Goal: Task Accomplishment & Management: Complete application form

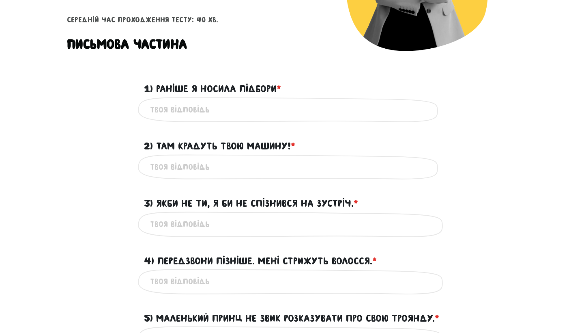
scroll to position [199, 0]
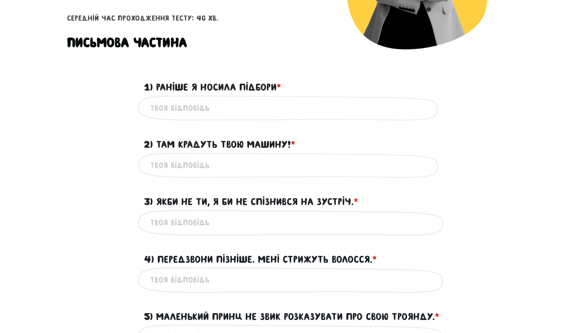
click at [220, 103] on input "1) Раніше я носила підбори * ?" at bounding box center [292, 108] width 284 height 18
type input "Earlier i have been wearing heels"
click at [208, 168] on input "2) Там крадуть твою машину! * ?" at bounding box center [292, 165] width 284 height 18
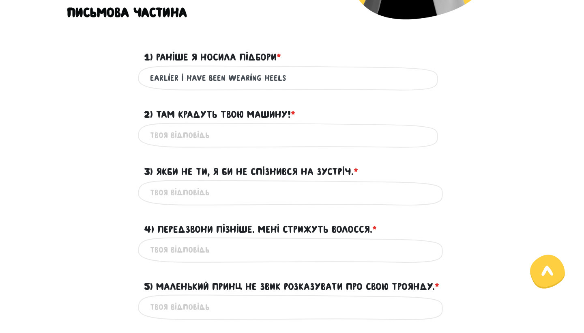
scroll to position [230, 0]
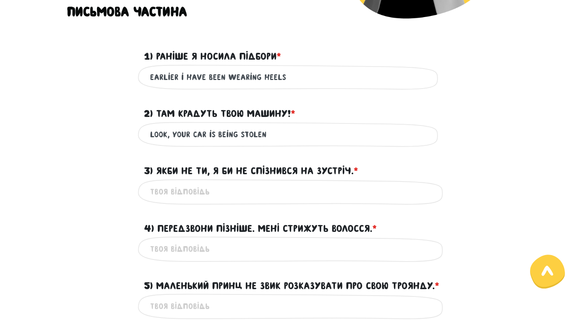
type input "look, your car is being stolen"
click at [186, 198] on input "3) Якби не ти, я би не спізнився на зустріч. * ?" at bounding box center [292, 192] width 284 height 18
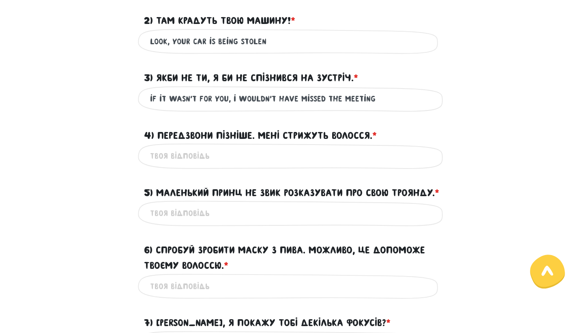
scroll to position [325, 0]
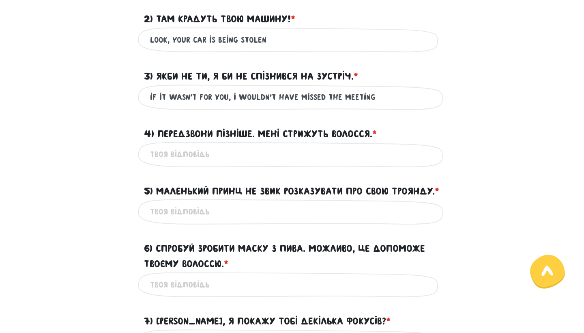
type input "if it wasn't for you, i wouldn't have missed the meeting"
click at [208, 157] on input "4) Передзвони пізніше. Мені стрижуть волосся. * ?" at bounding box center [292, 154] width 284 height 18
type input "call me later. i am at the hairdresser's"
click at [221, 221] on input "5) Маленький Принц не звик розказувати про свою Троянду. * ?" at bounding box center [292, 211] width 284 height 18
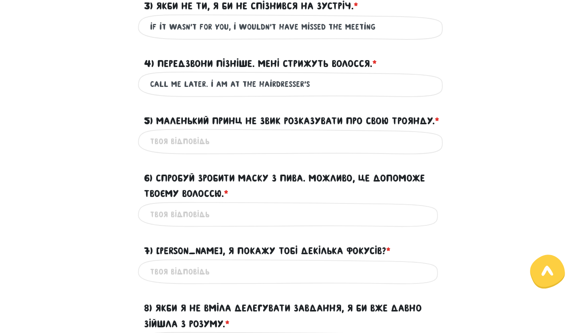
scroll to position [399, 0]
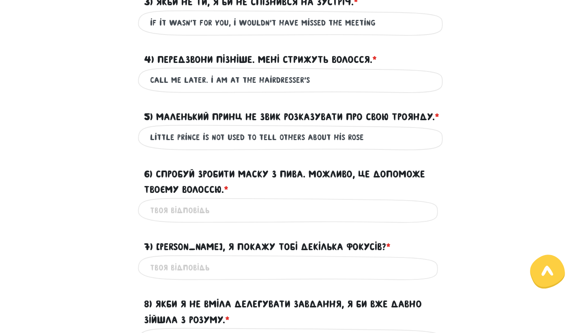
type input "little prince is not used to tell others about his rose"
click at [198, 219] on input "6) Спробуй зробити маску з пива. Можливо, це допоможе твоєму волоссю. * ?" at bounding box center [292, 210] width 284 height 18
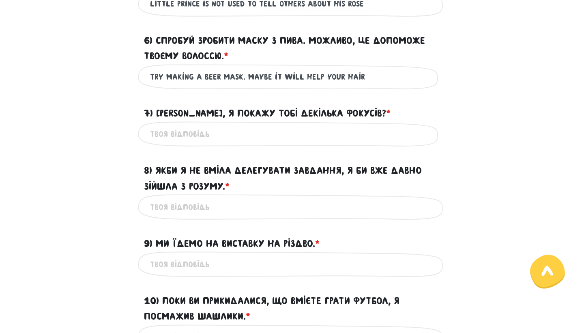
scroll to position [536, 0]
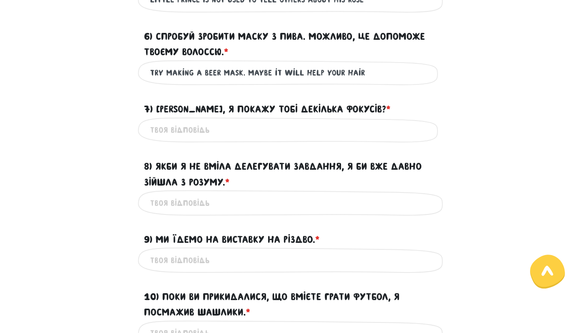
type input "try making a beer mask. maybe it will help your hair"
click at [195, 139] on input "7) [PERSON_NAME], я покажу тобі декілька фокусів? * ?" at bounding box center [292, 130] width 284 height 18
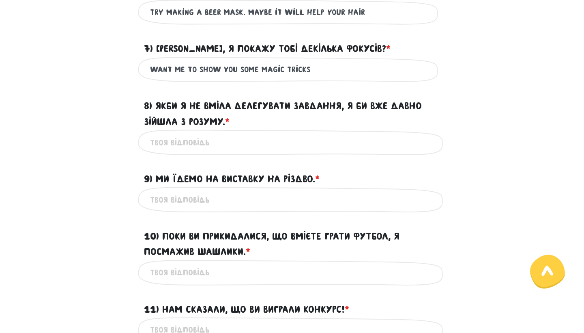
scroll to position [597, 0]
type input "want me to show you some magic tricks"
click at [207, 148] on input "8) Якби я не вміла делегувати завдання, я би вже давно зійшла з розуму. * ?" at bounding box center [292, 142] width 284 height 18
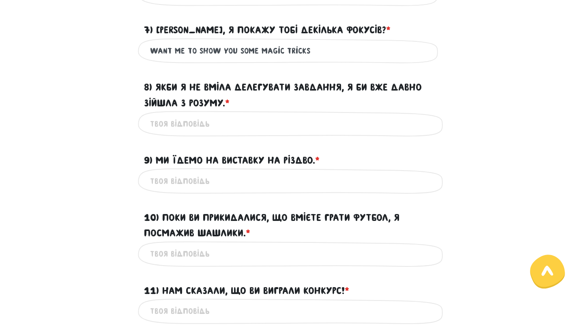
scroll to position [617, 0]
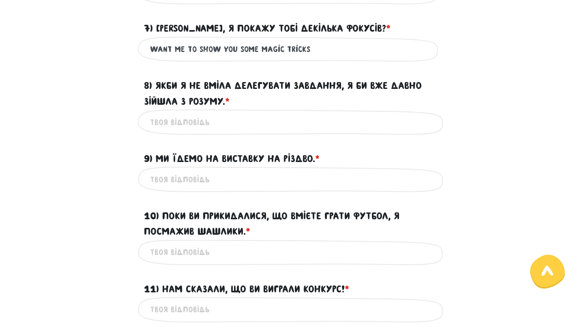
click at [198, 131] on input "8) Якби я не вміла делегувати завдання, я би вже давно зійшла з розуму. * ?" at bounding box center [292, 122] width 284 height 18
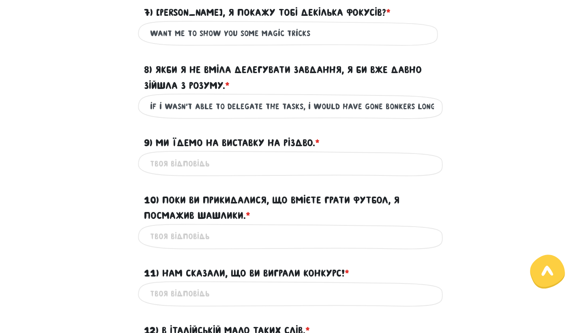
scroll to position [654, 0]
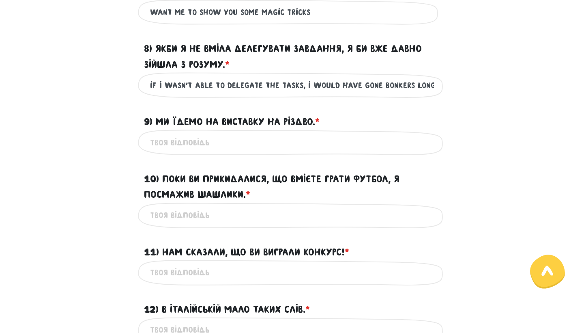
type input "if i wasn't able to delegate the tasks, i would have gone bonkers long ago"
click at [219, 151] on input "9) Ми їдемо на виставку на Різдво. * ?" at bounding box center [292, 142] width 284 height 18
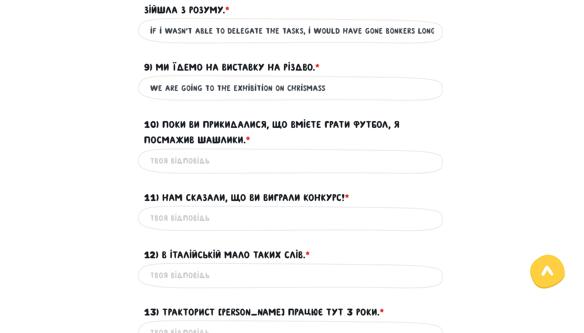
scroll to position [750, 0]
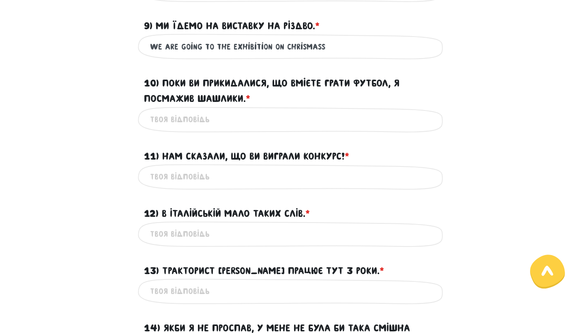
type input "we are going to the exhibition on chrismass"
click at [227, 129] on input "10) Поки ви прикидалися, що вмієте грати футбол, я посмажив шашлики. * ?" at bounding box center [292, 119] width 284 height 18
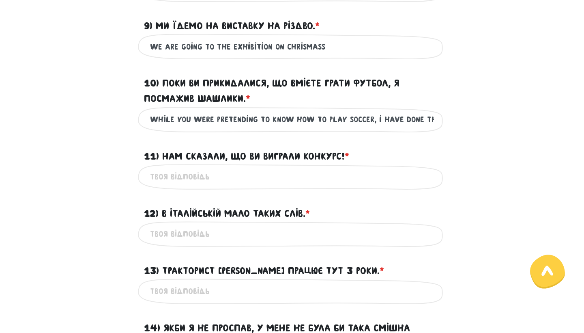
type input "while you were pretending to know how to play soccer, i have done the meat"
click at [213, 186] on input "11) Нам сказали, що ви виграли конкурс! * ?" at bounding box center [292, 177] width 284 height 18
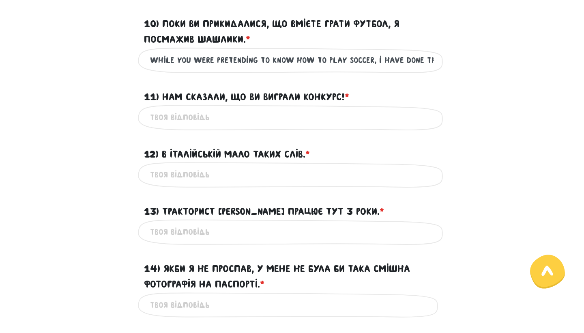
scroll to position [813, 0]
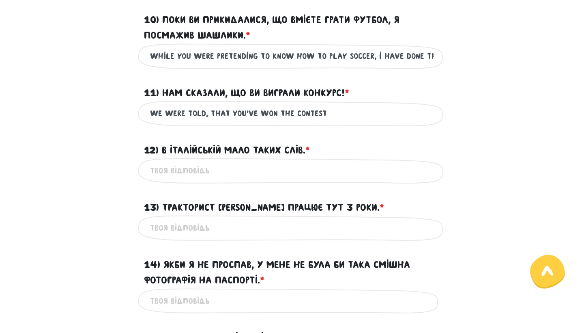
type input "we were told, that you've won the contest"
click at [196, 180] on input "12) В італійській мало таких слів. * ?" at bounding box center [292, 170] width 284 height 18
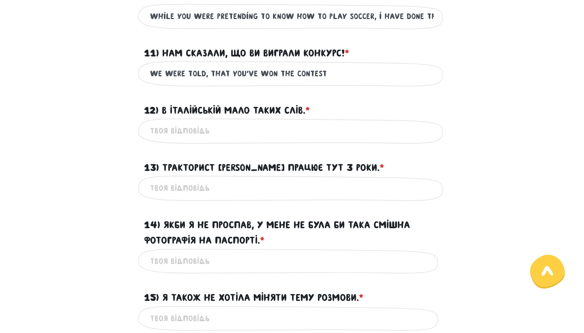
scroll to position [871, 0]
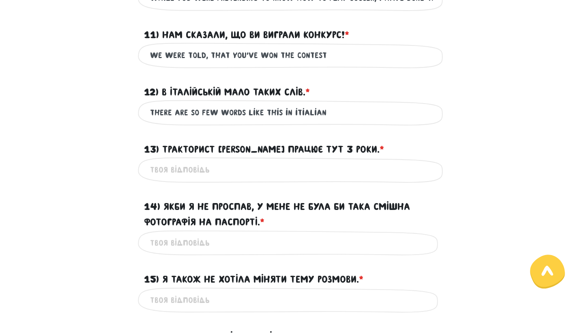
type input "there are so few words like this in itialian"
click at [190, 179] on input "13) Тракторист [PERSON_NAME] працює тут 3 роки. * ?" at bounding box center [292, 170] width 284 height 18
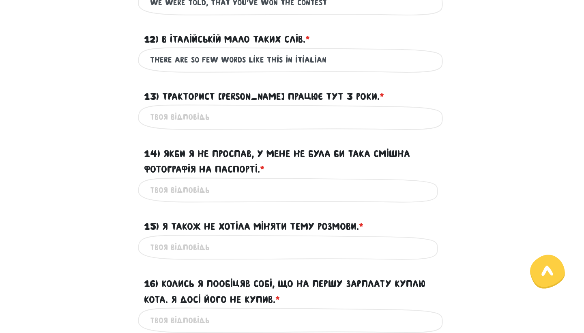
scroll to position [926, 0]
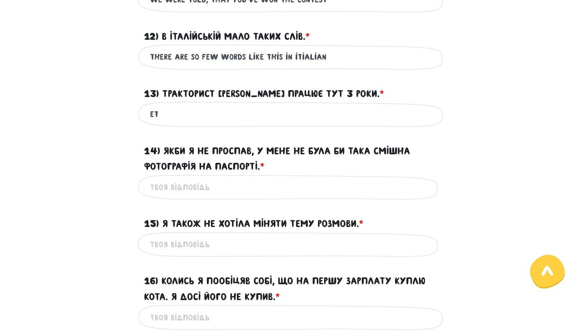
type input "e"
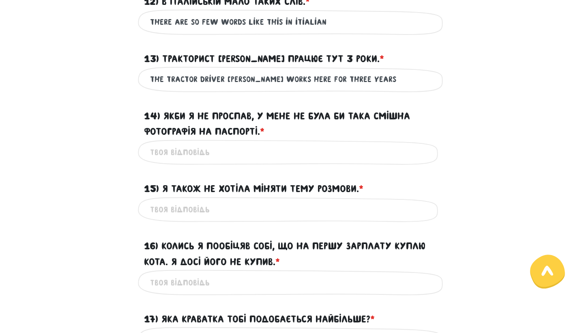
scroll to position [963, 0]
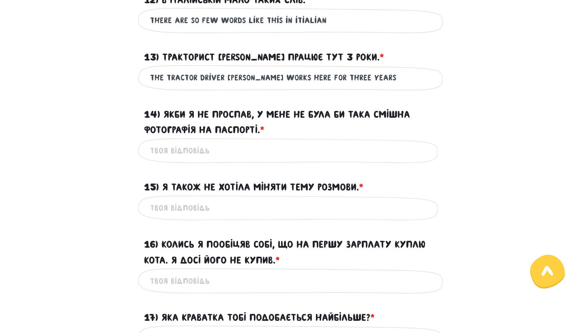
type input "the tractor driver [PERSON_NAME] works here for three years"
click at [213, 160] on input "14) Якби я не проспав, у мене не була би така смішна фотографія на паспорті. * ?" at bounding box center [292, 151] width 284 height 18
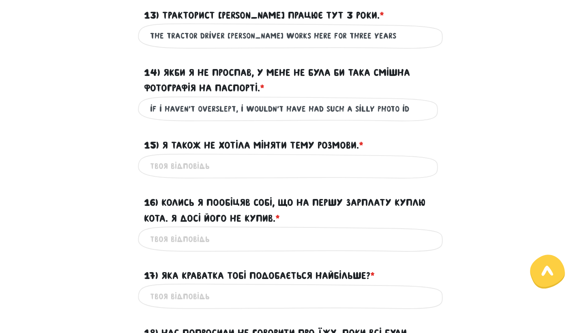
scroll to position [1010, 0]
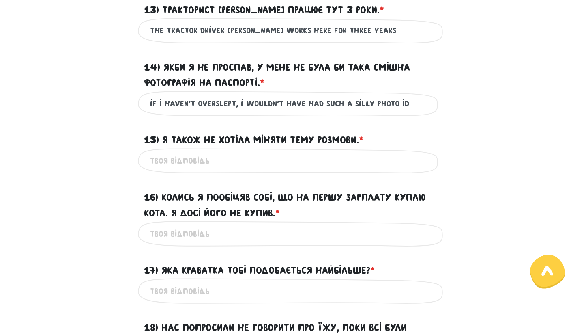
type input "if i haven't overslept, i wouldn't have had such a silly photo id"
click at [306, 170] on input "15) Я також не хотіла міняти тему розмови. * ?" at bounding box center [292, 161] width 284 height 18
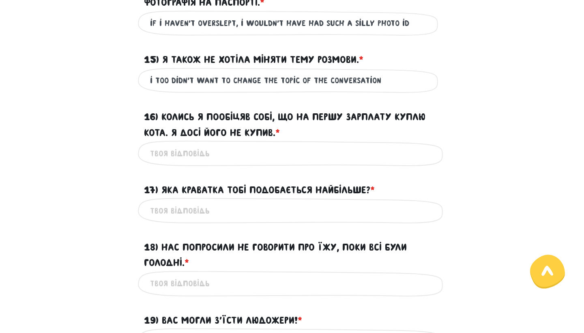
scroll to position [1091, 0]
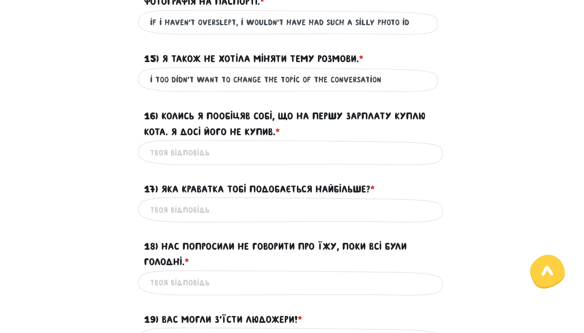
type input "i too didn't want to change the topic of the conversation"
click at [241, 161] on input "16) Колись я пообіцяв собі, що на першу зарплату куплю кота. Я досі його не куп…" at bounding box center [292, 152] width 284 height 18
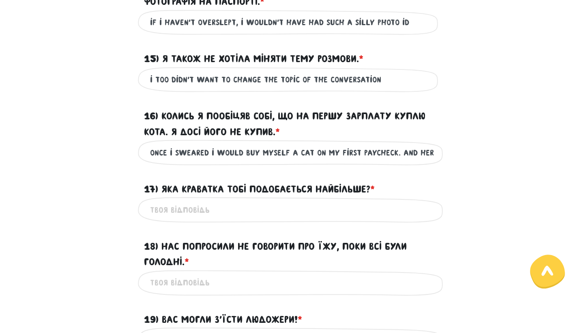
type input "once i sweared i would buy myself a cat on my first paycheck. and here i am, st…"
click at [177, 219] on input "17) Яка краватка тобі подобається найбільше? * ?" at bounding box center [292, 209] width 284 height 18
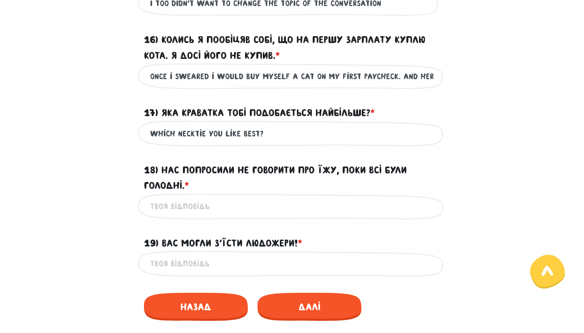
scroll to position [1189, 0]
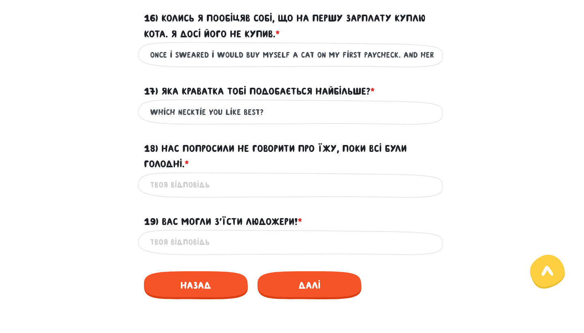
type input "which necktie you like best?"
click at [210, 194] on input "18) Нас попросили не говорити про їжу, поки всі були голодні. * ?" at bounding box center [292, 185] width 284 height 18
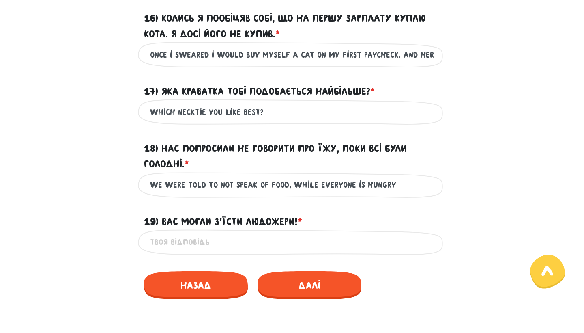
type input "we were told to not speak of food, while everyone is hungry"
click at [192, 251] on input "19) Вас могли з’їсти людожери! * ?" at bounding box center [292, 242] width 284 height 18
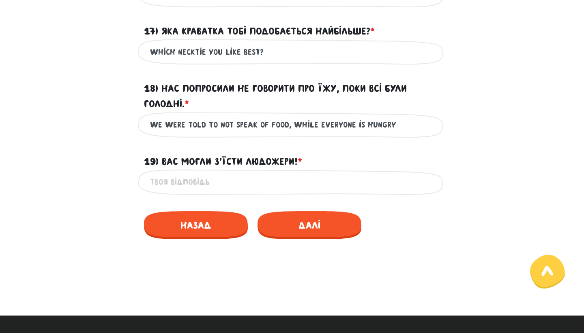
scroll to position [1255, 0]
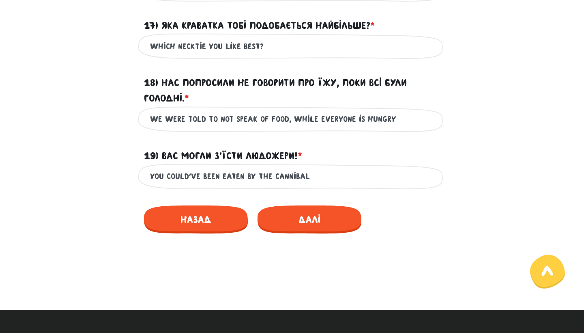
type input "you could've been eaten by the cannibals"
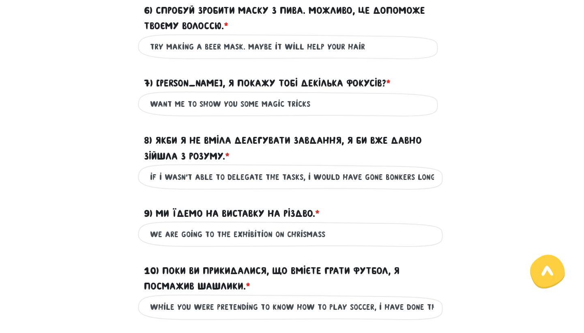
scroll to position [313, 0]
